Goal: Information Seeking & Learning: Understand process/instructions

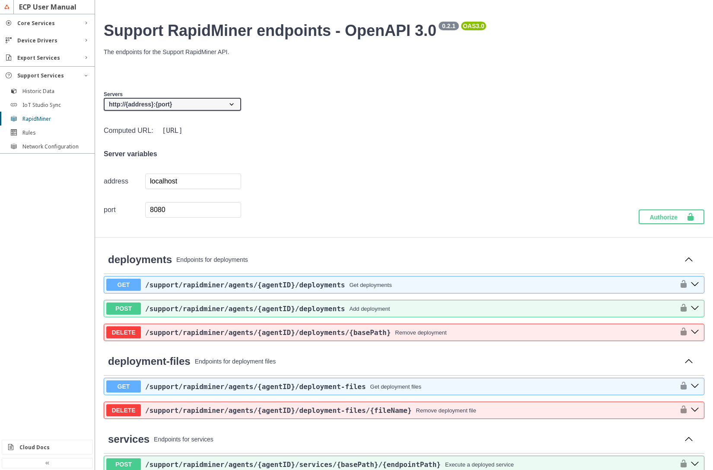
scroll to position [156, 0]
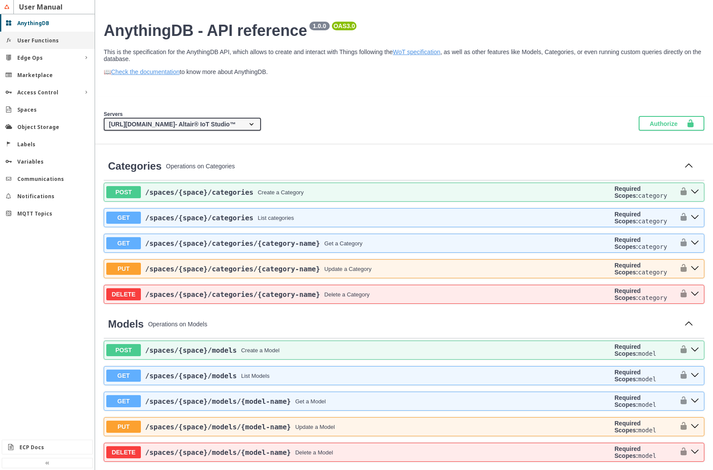
click at [44, 46] on div "User Functions" at bounding box center [47, 40] width 95 height 17
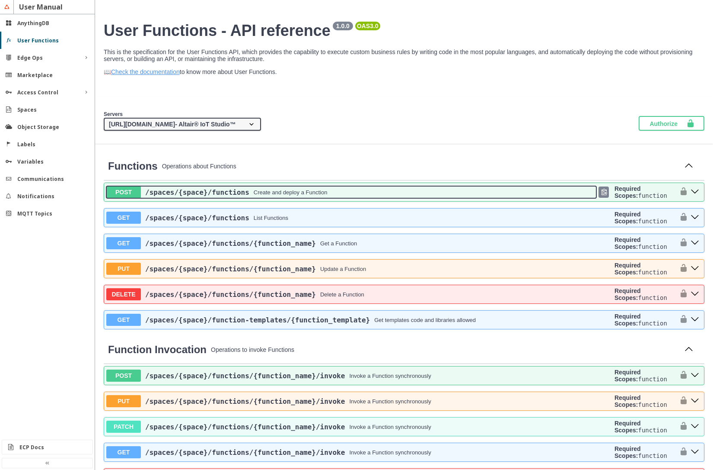
click at [261, 192] on div "Create and deploy a Function" at bounding box center [291, 192] width 74 height 6
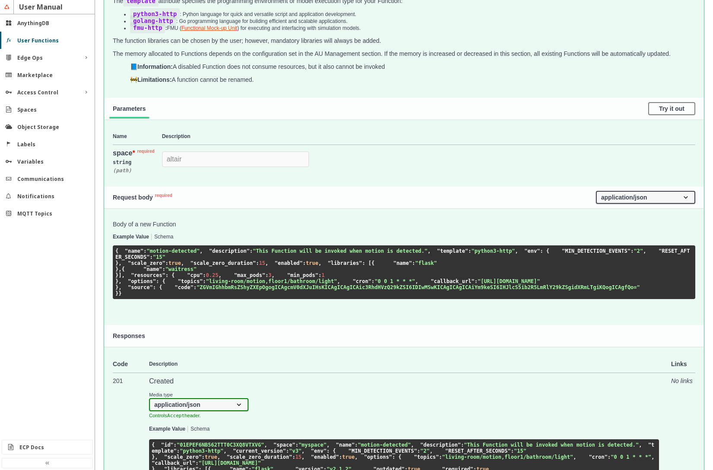
scroll to position [259, 0]
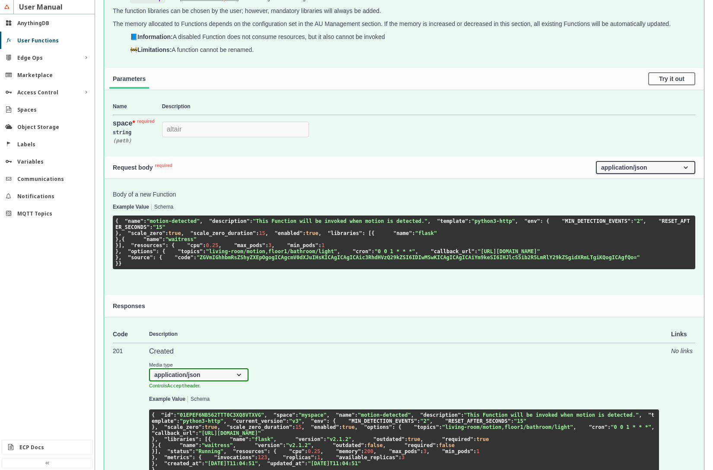
click at [162, 208] on button "Schema" at bounding box center [163, 207] width 19 height 6
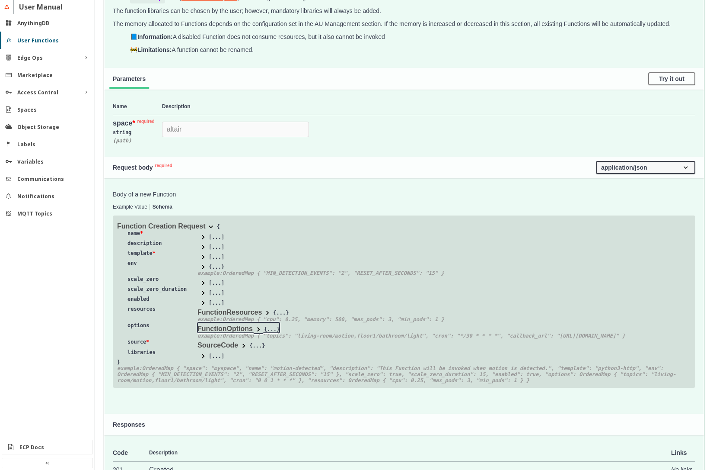
click at [256, 330] on span at bounding box center [258, 329] width 9 height 9
